Goal: Check status: Check status

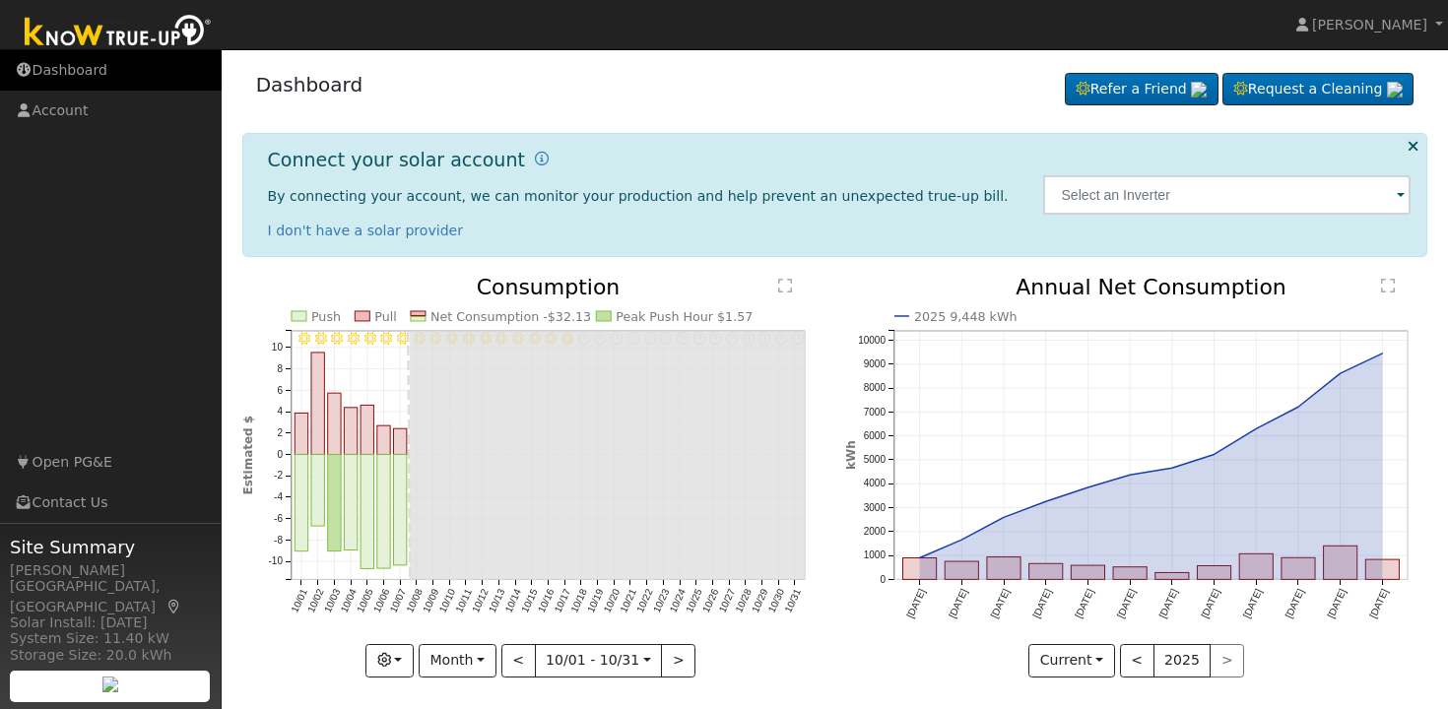
click at [56, 69] on link "Dashboard" at bounding box center [111, 70] width 222 height 40
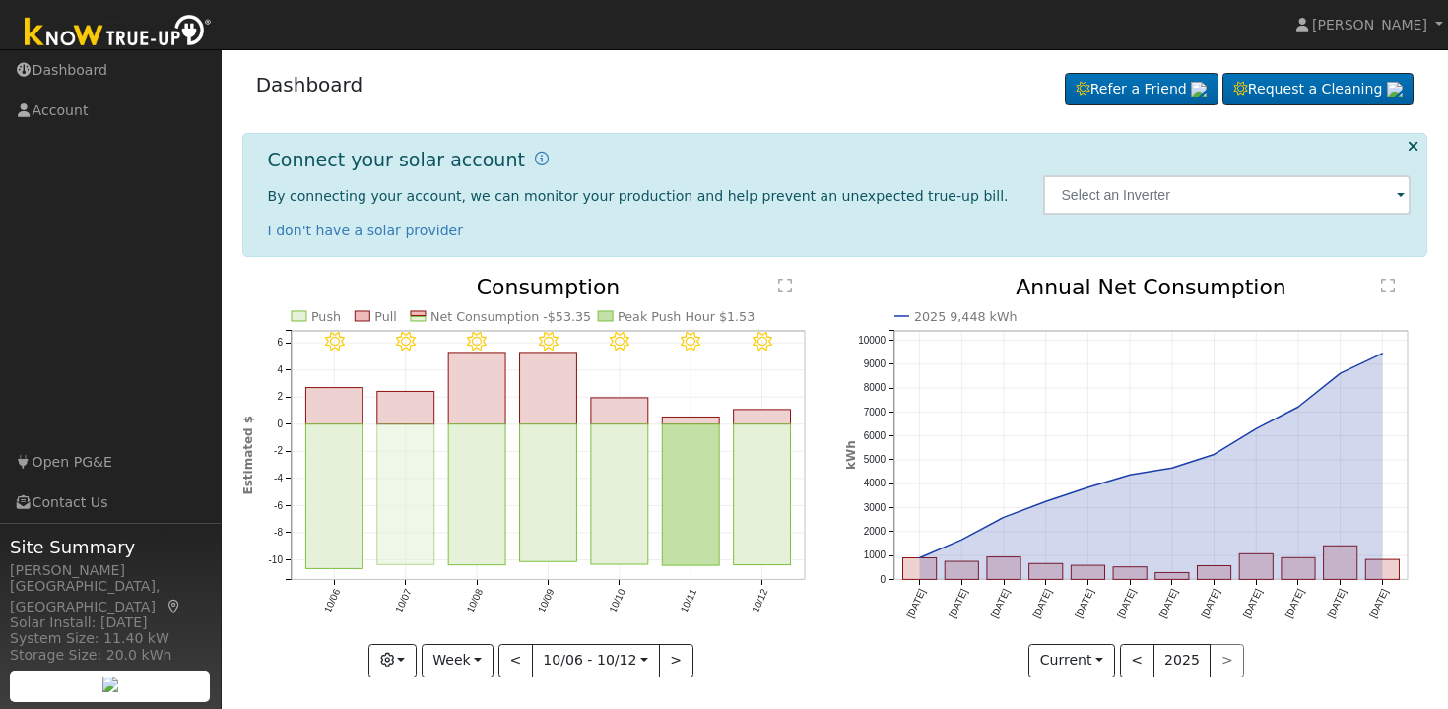
scroll to position [7, 0]
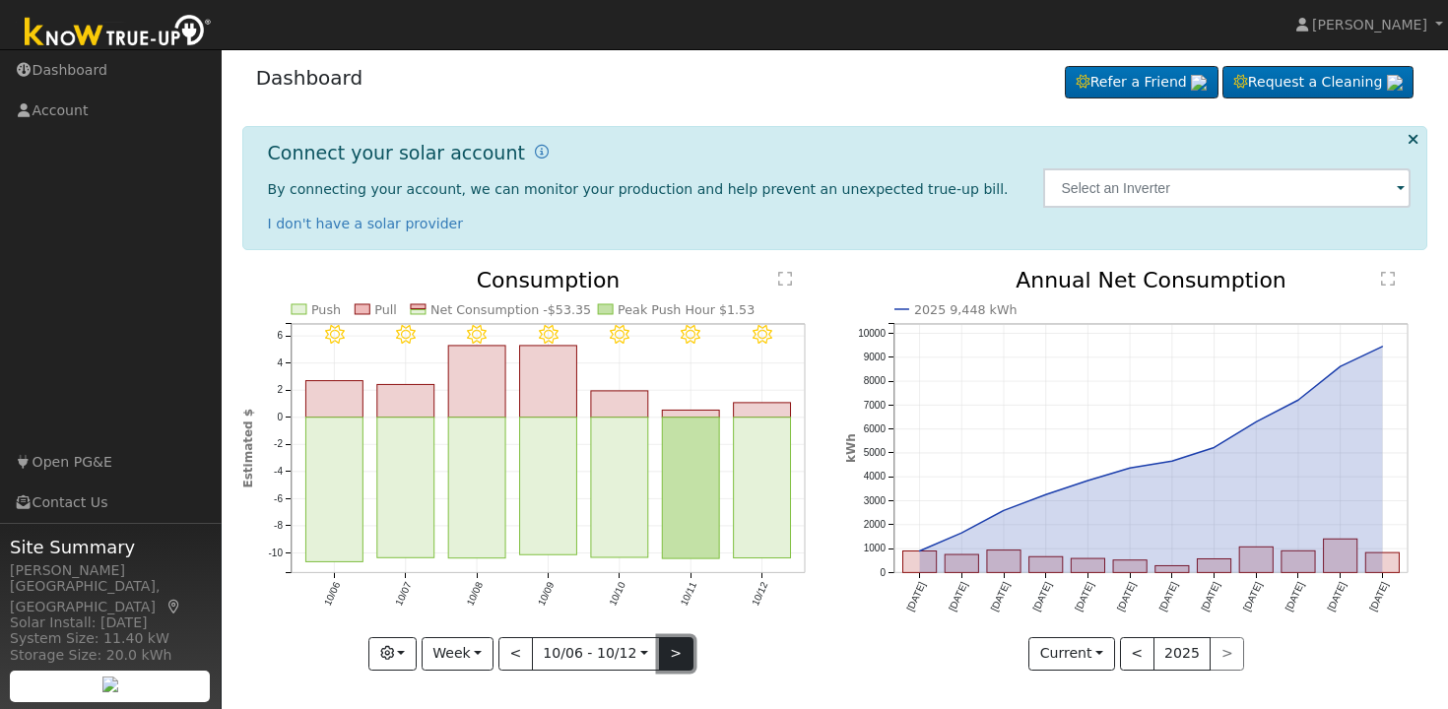
click at [666, 656] on button ">" at bounding box center [676, 654] width 34 height 34
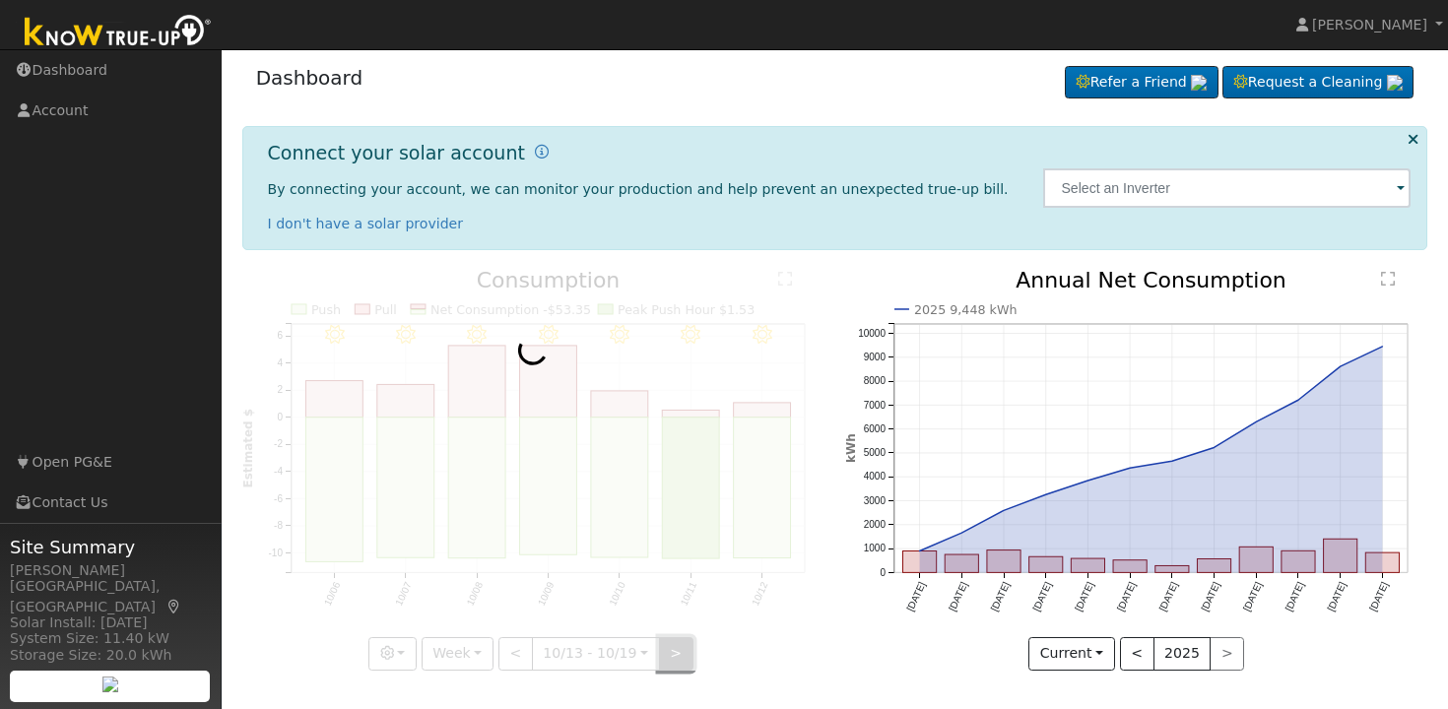
scroll to position [0, 0]
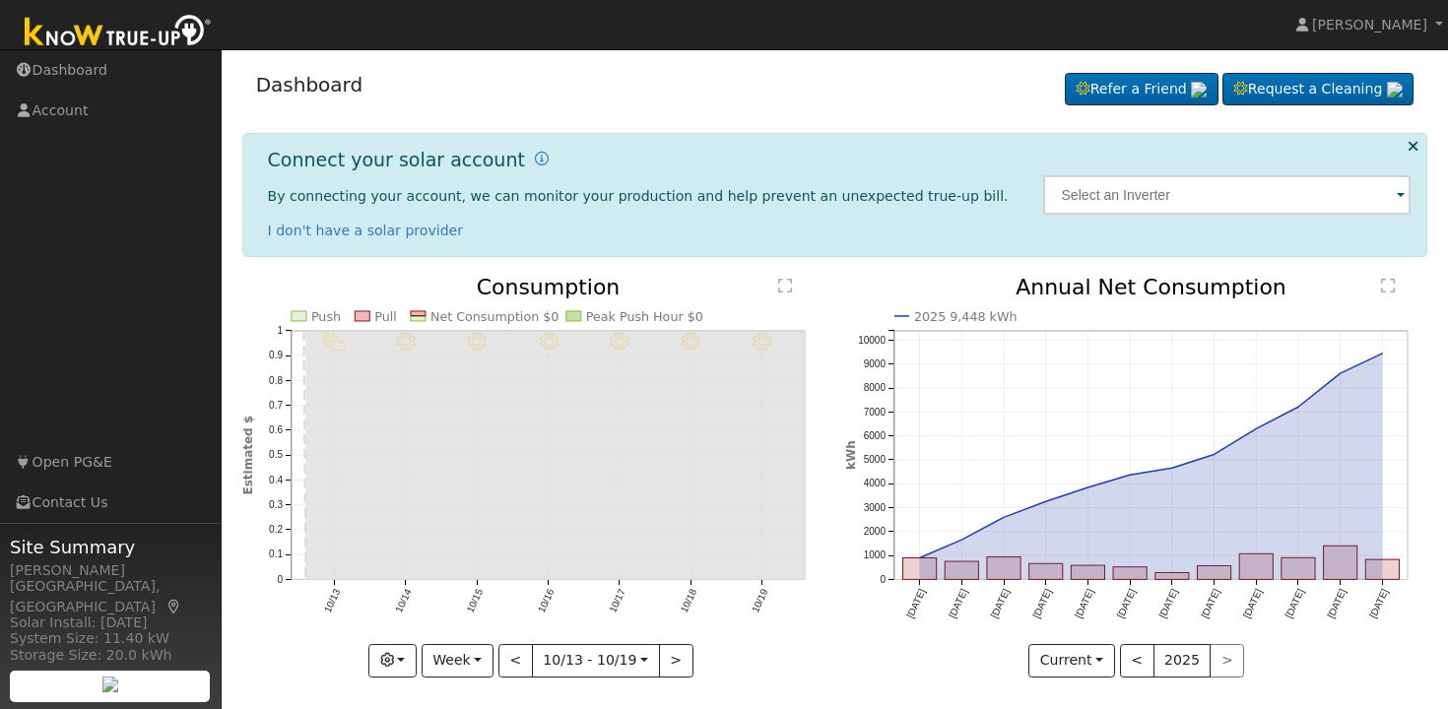
click at [332, 591] on text "10/13" at bounding box center [331, 601] width 21 height 28
click at [484, 672] on button "Week" at bounding box center [458, 661] width 72 height 34
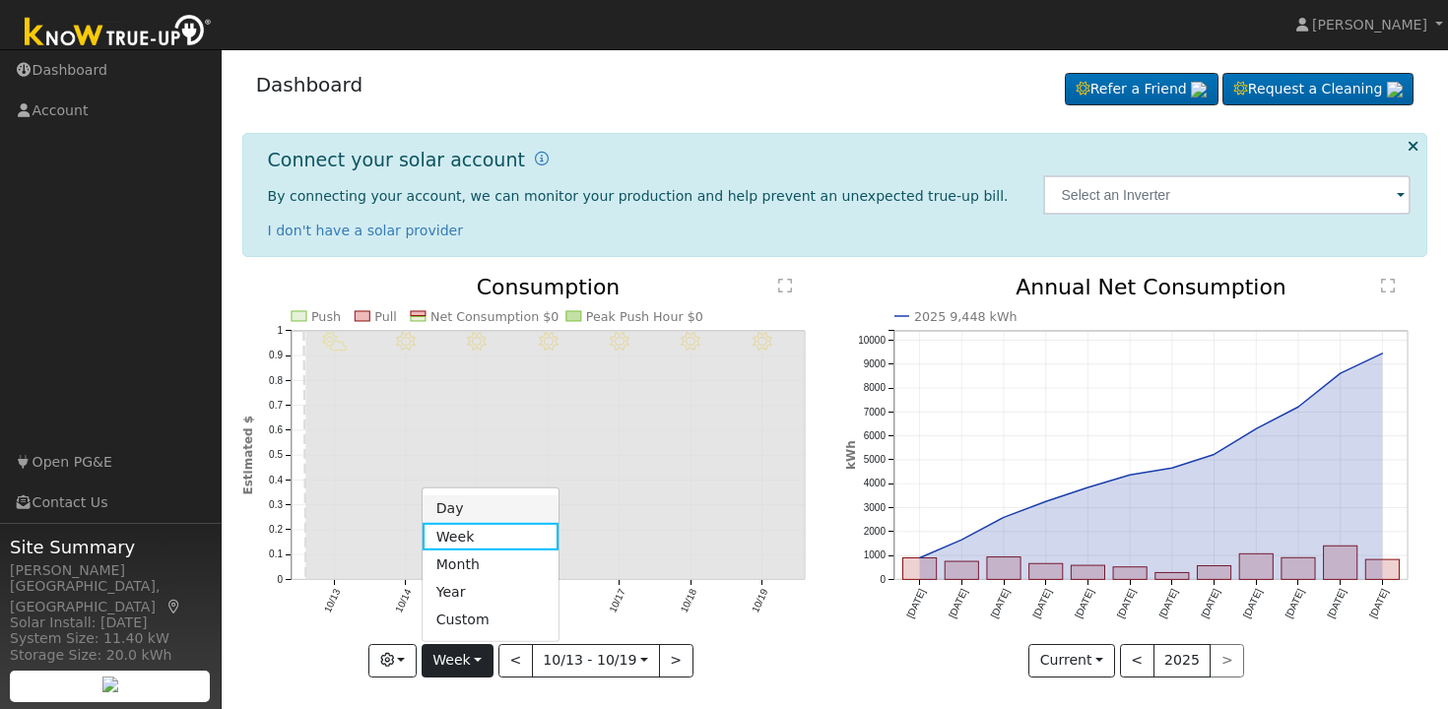
click at [501, 503] on link "Day" at bounding box center [491, 510] width 137 height 28
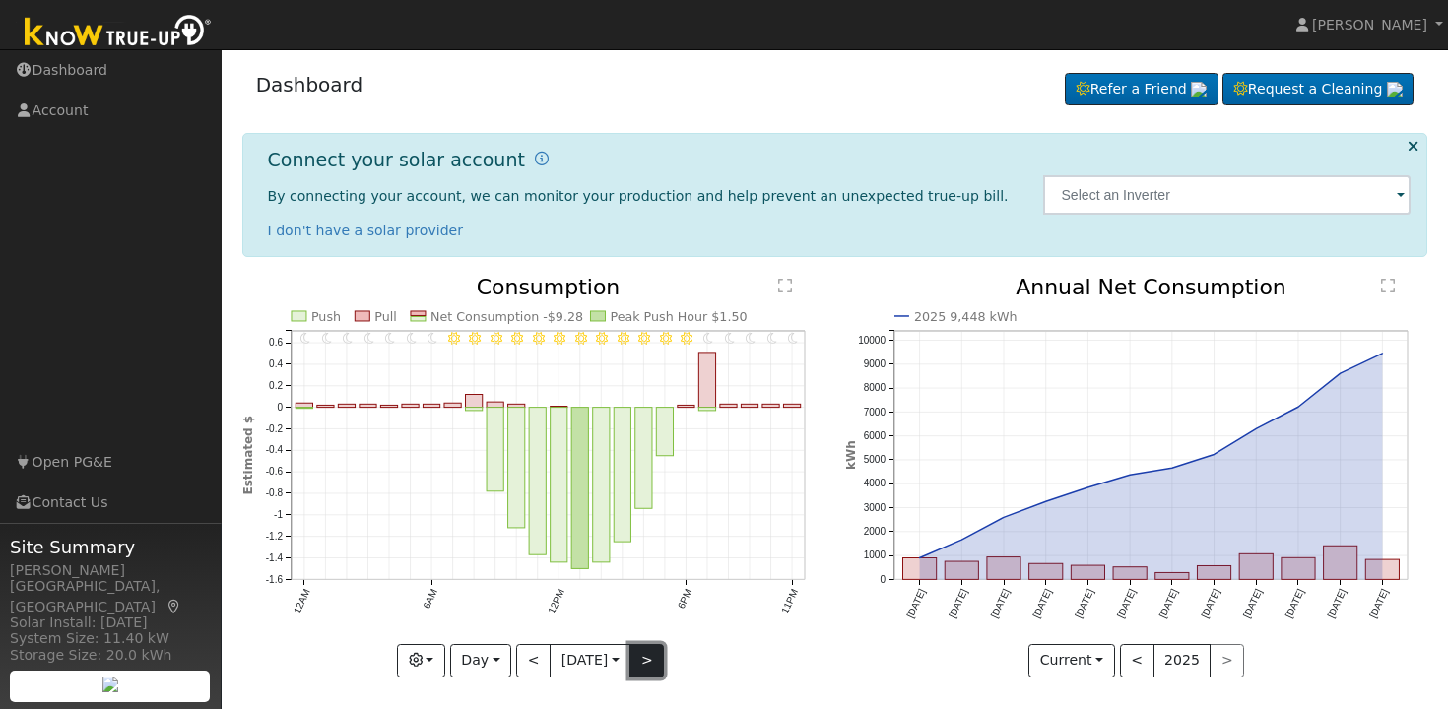
click at [660, 658] on button ">" at bounding box center [647, 661] width 34 height 34
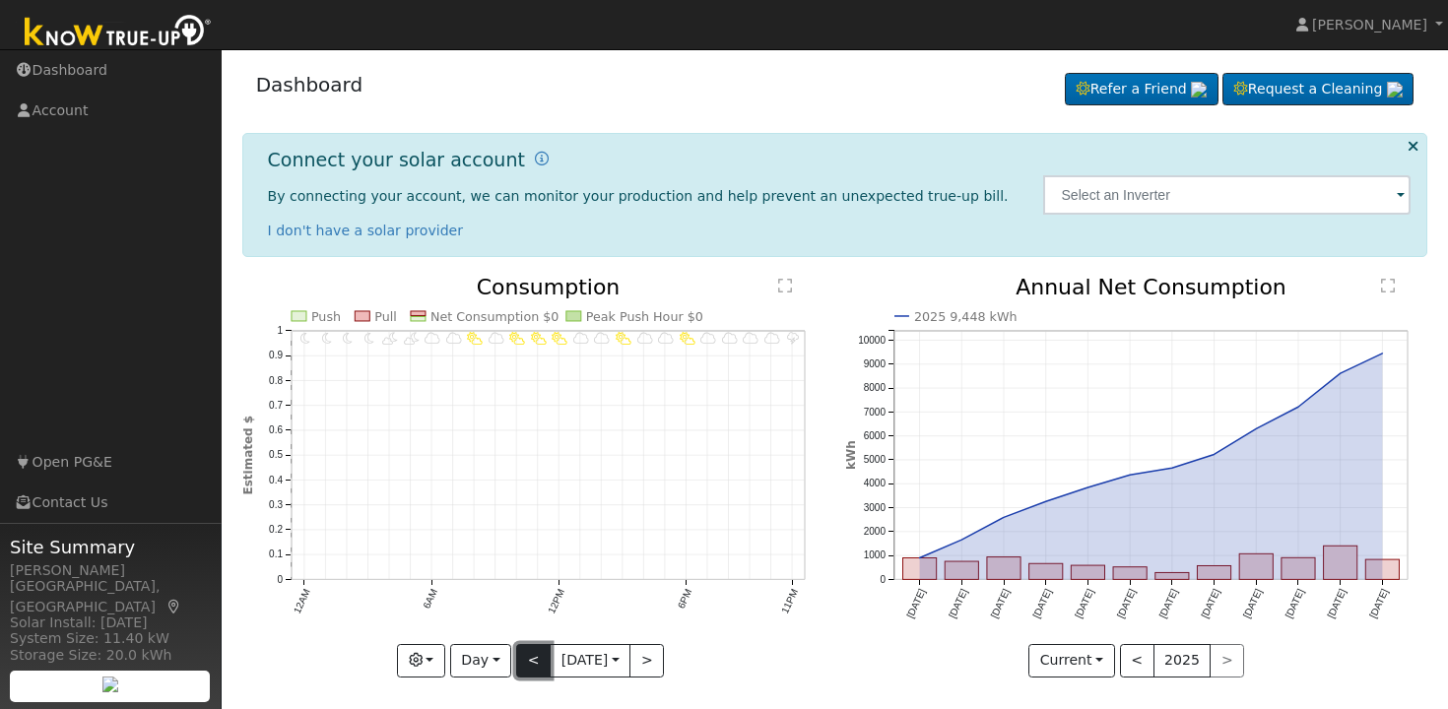
click at [528, 661] on button "<" at bounding box center [533, 661] width 34 height 34
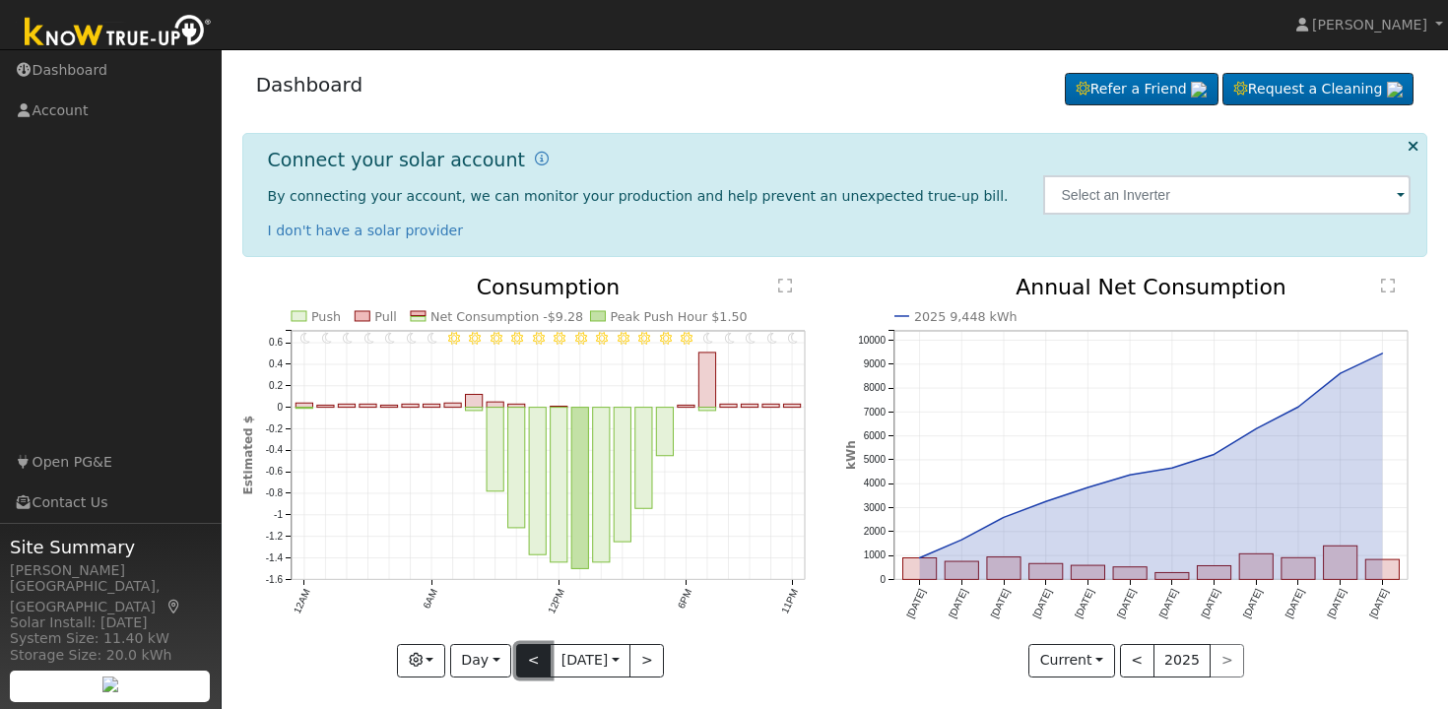
click at [528, 661] on button "<" at bounding box center [533, 661] width 34 height 34
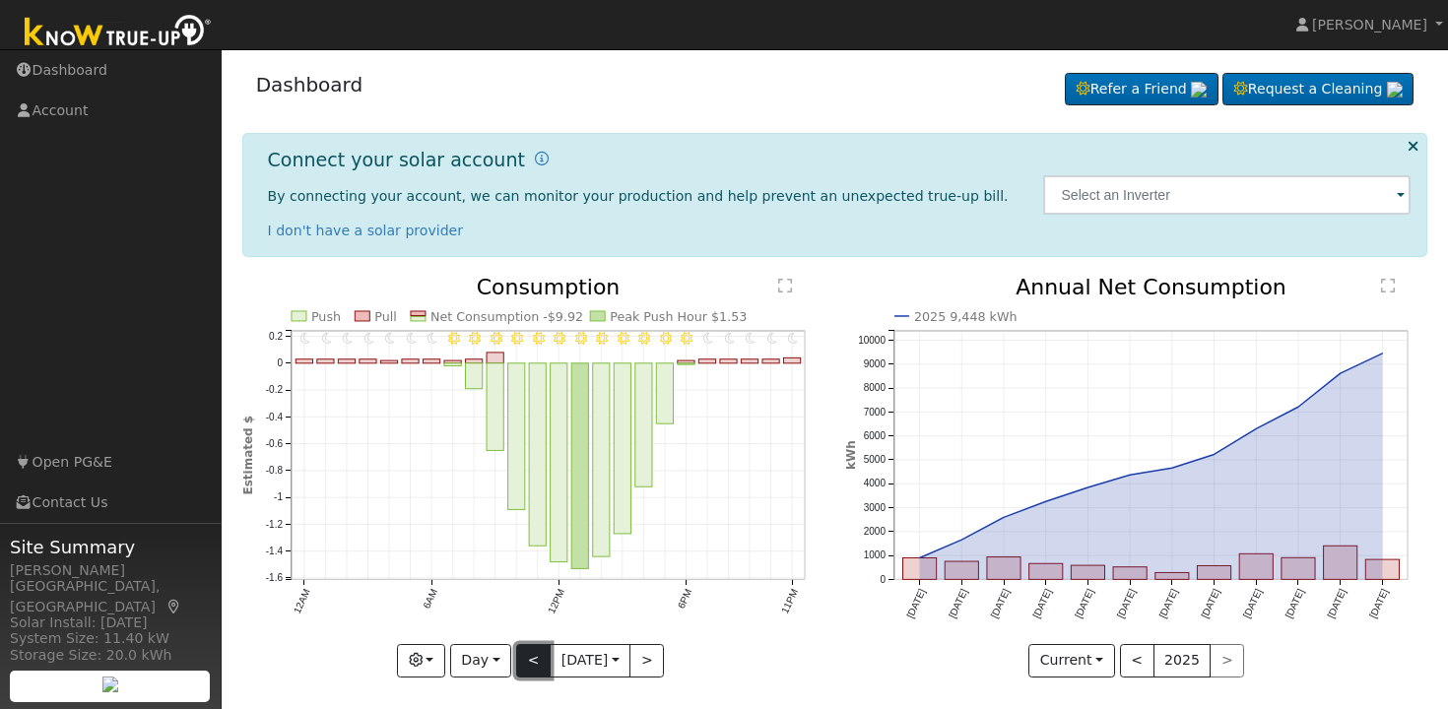
click at [529, 663] on button "<" at bounding box center [533, 661] width 34 height 34
type input "2025-10-10"
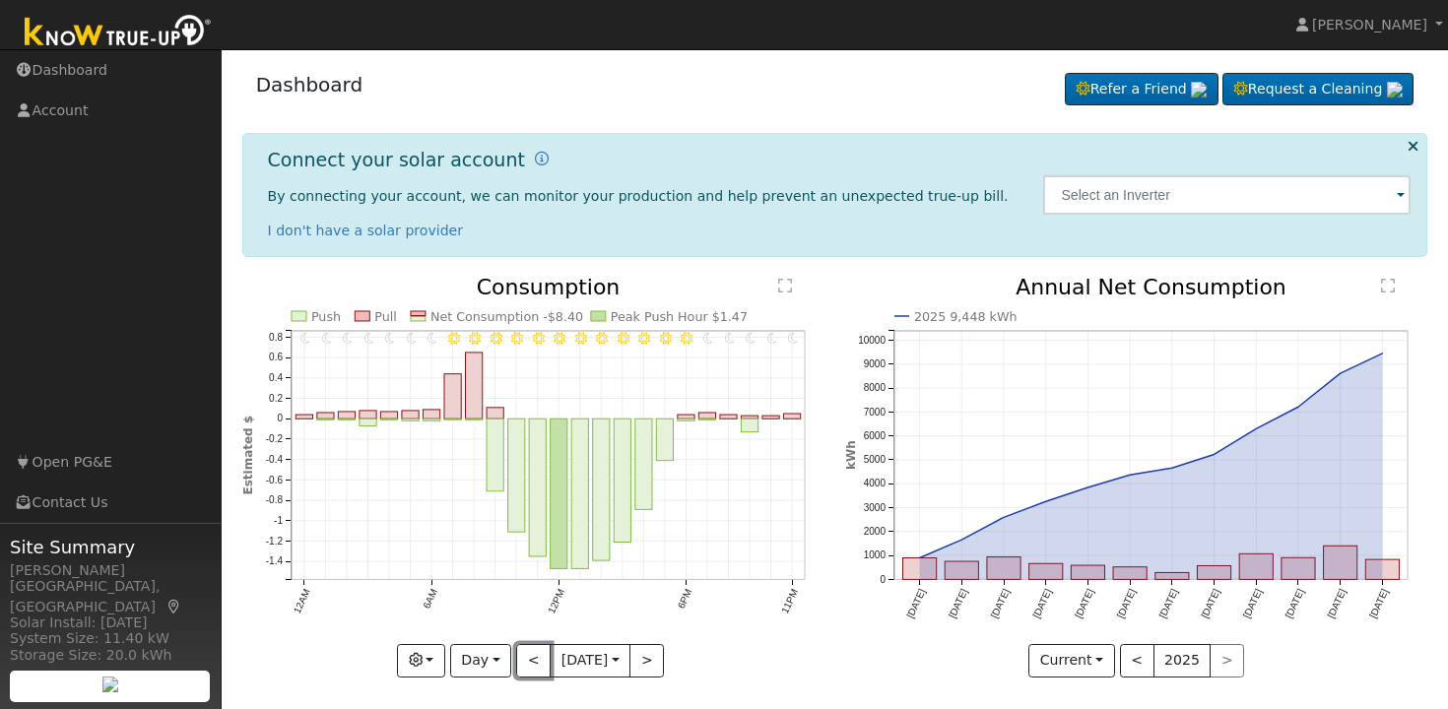
scroll to position [7, 0]
